Goal: Task Accomplishment & Management: Use online tool/utility

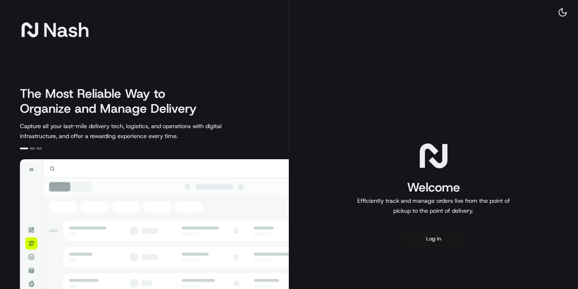
click at [421, 235] on button "Log in" at bounding box center [433, 239] width 66 height 20
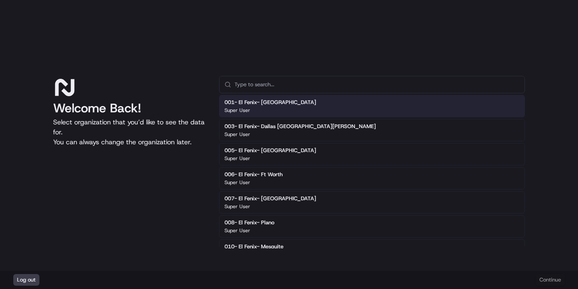
click at [289, 81] on input "text" at bounding box center [376, 84] width 285 height 17
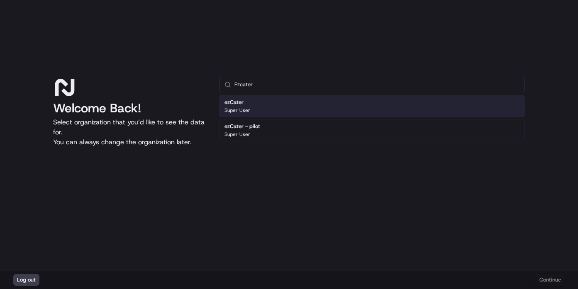
type input "Ezcater"
click at [279, 103] on div "ezCater Super User" at bounding box center [372, 106] width 306 height 22
click at [269, 106] on div "ezCater Super User" at bounding box center [372, 106] width 306 height 22
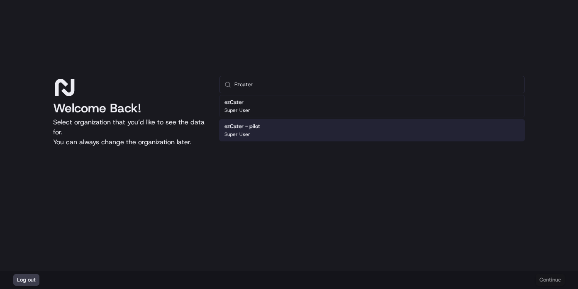
click at [345, 118] on div "ezCater Super User ezCater - pilot Super User" at bounding box center [372, 118] width 306 height 46
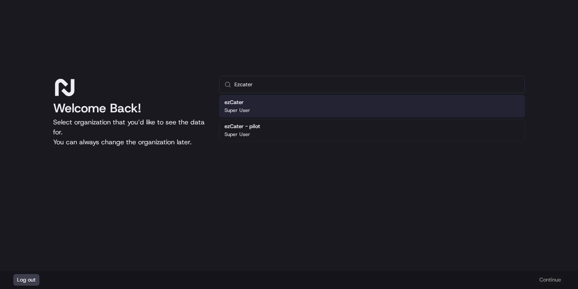
click at [344, 107] on div "ezCater Super User" at bounding box center [372, 106] width 306 height 22
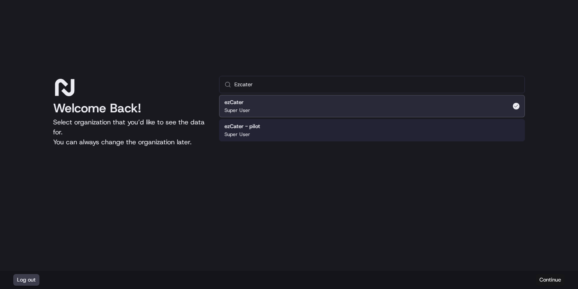
click at [552, 276] on button "Continue" at bounding box center [549, 280] width 29 height 12
